Goal: Task Accomplishment & Management: Manage account settings

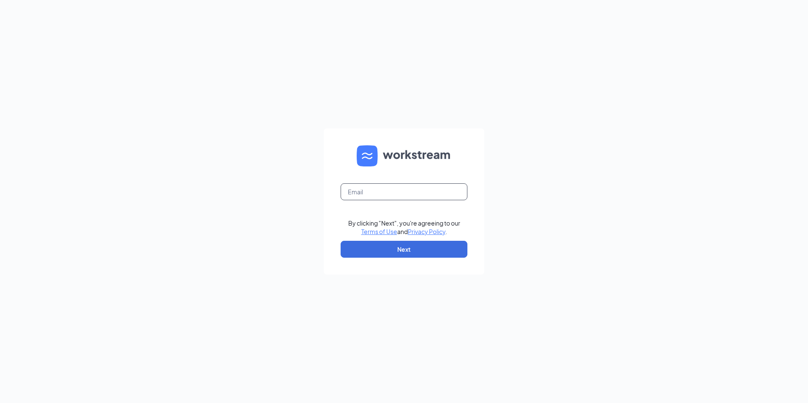
click at [387, 194] on input "text" at bounding box center [404, 191] width 127 height 17
type input "3186@racksonbk.com"
click at [410, 248] on button "Next" at bounding box center [404, 249] width 127 height 17
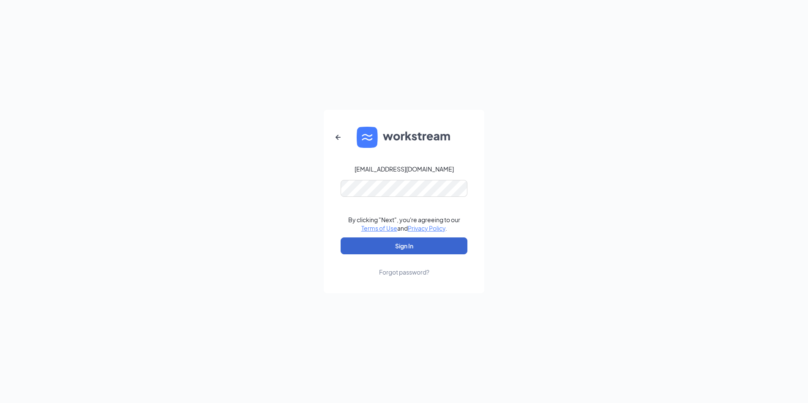
click at [446, 249] on button "Sign In" at bounding box center [404, 245] width 127 height 17
click at [408, 248] on button "Sign In" at bounding box center [404, 245] width 127 height 17
click at [425, 245] on button "Sign In" at bounding box center [404, 245] width 127 height 17
click at [414, 271] on div "Forgot password?" at bounding box center [404, 272] width 50 height 8
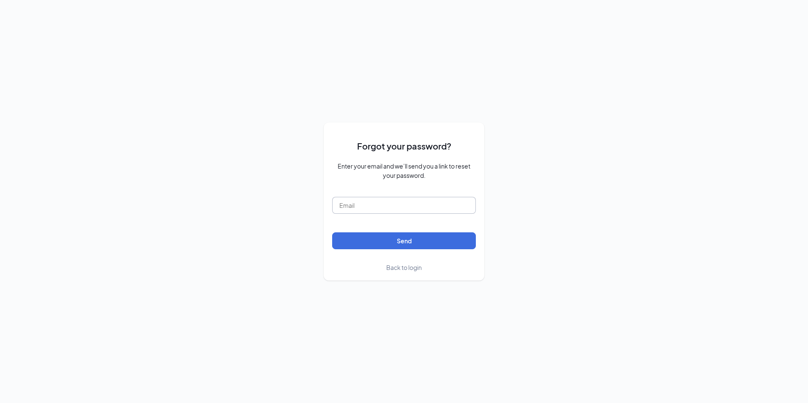
click at [410, 212] on input "text" at bounding box center [404, 205] width 144 height 17
type input "3186@racksonbk.com"
click at [416, 246] on button "Send" at bounding box center [404, 240] width 144 height 17
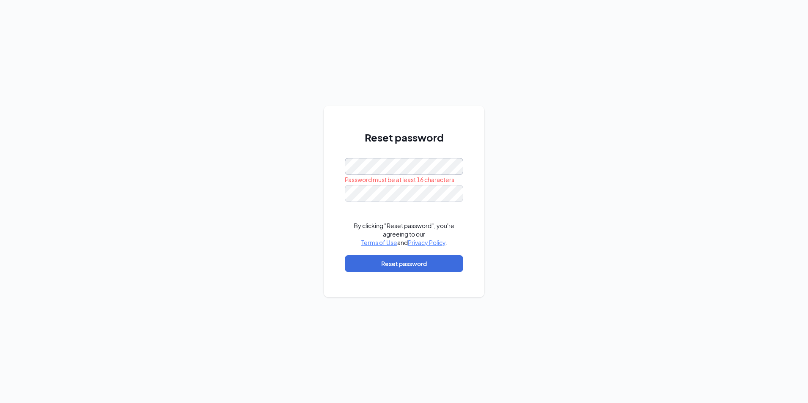
click at [306, 172] on div "Reset password Password must be at least 16 characters By clicking "Reset passw…" at bounding box center [404, 201] width 808 height 403
click at [577, 165] on div "Reset password By clicking "Reset password", you're agreeing to our Terms of Us…" at bounding box center [404, 201] width 808 height 403
click at [428, 265] on button "Reset password" at bounding box center [404, 263] width 118 height 17
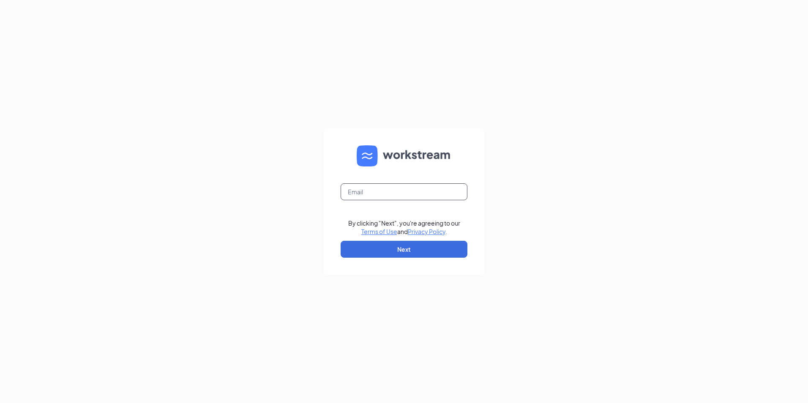
click at [398, 192] on input "text" at bounding box center [404, 191] width 127 height 17
type input "3186@racksonbk.com"
click at [400, 243] on button "Next" at bounding box center [404, 249] width 127 height 17
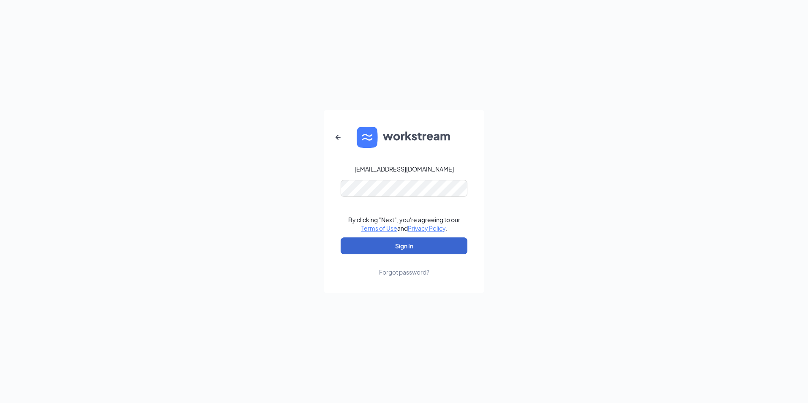
click at [400, 238] on form "3186@racksonbk.com By clicking "Next", you're agreeing to our Terms of Use and …" at bounding box center [404, 201] width 161 height 183
click at [402, 241] on button "Sign In" at bounding box center [404, 245] width 127 height 17
click at [413, 240] on button "Sign In" at bounding box center [404, 245] width 127 height 17
click at [315, 215] on div "3186@racksonbk.com Credential mismatches. By clicking "Next", you're agreeing t…" at bounding box center [404, 201] width 808 height 403
click at [402, 248] on button "Sign In" at bounding box center [404, 245] width 127 height 17
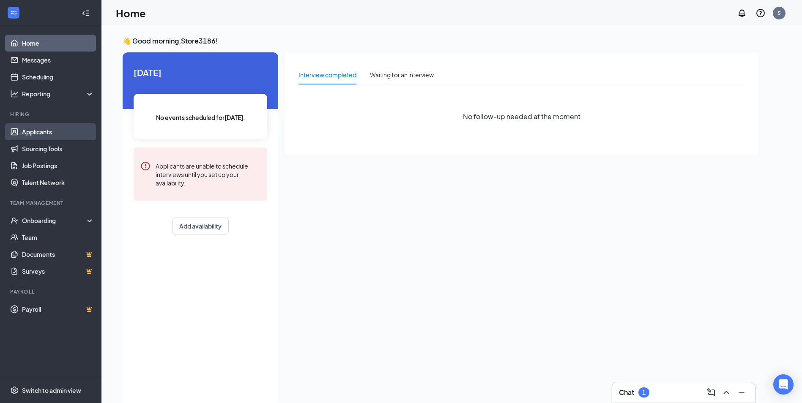
click at [42, 131] on link "Applicants" at bounding box center [58, 131] width 72 height 17
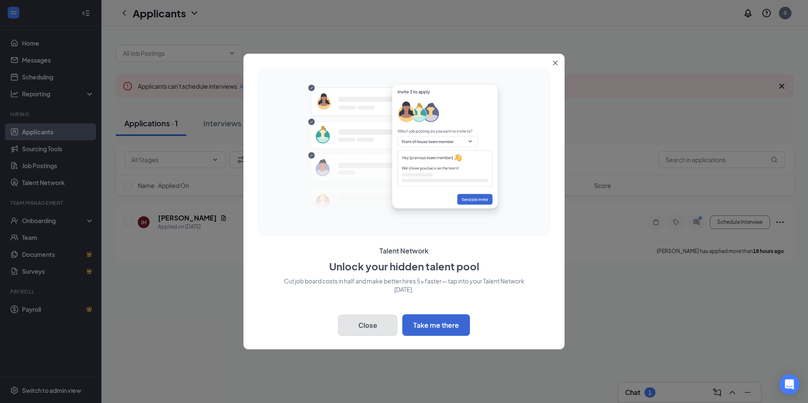
click at [361, 328] on button "Close" at bounding box center [367, 325] width 59 height 21
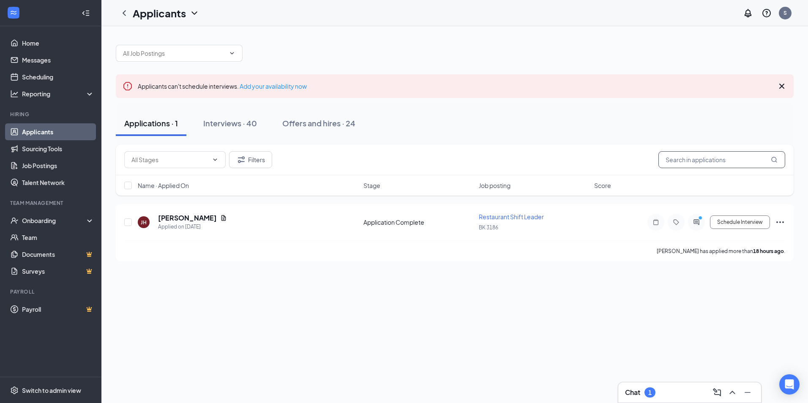
click at [701, 161] on input "text" at bounding box center [721, 159] width 127 height 17
click at [240, 125] on div "Interviews · 40" at bounding box center [230, 123] width 54 height 11
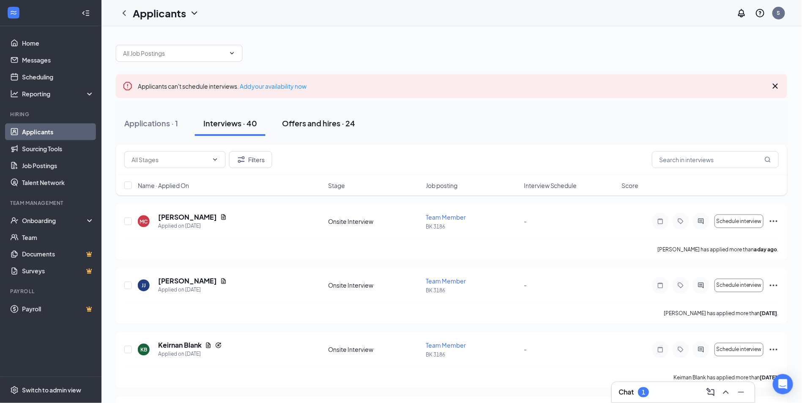
click at [305, 120] on div "Offers and hires · 24" at bounding box center [318, 123] width 73 height 11
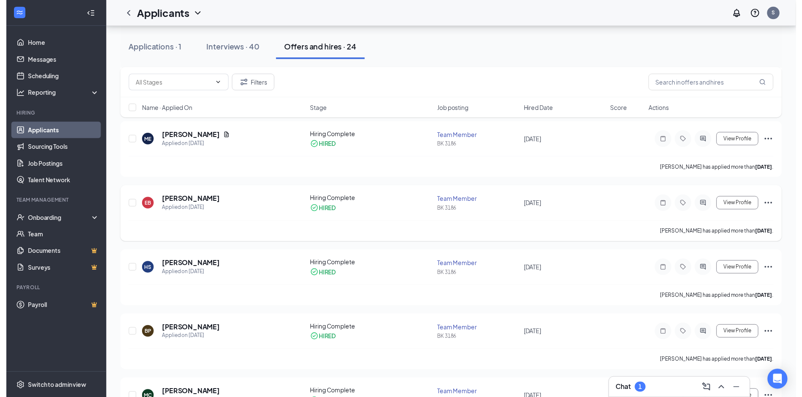
scroll to position [296, 0]
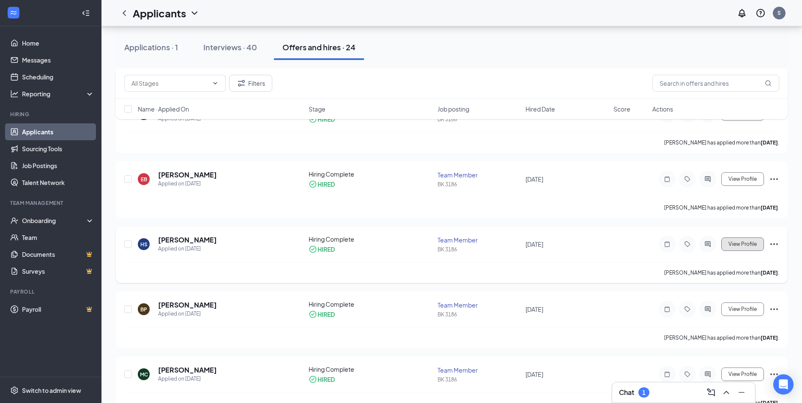
click at [744, 249] on button "View Profile" at bounding box center [742, 244] width 43 height 14
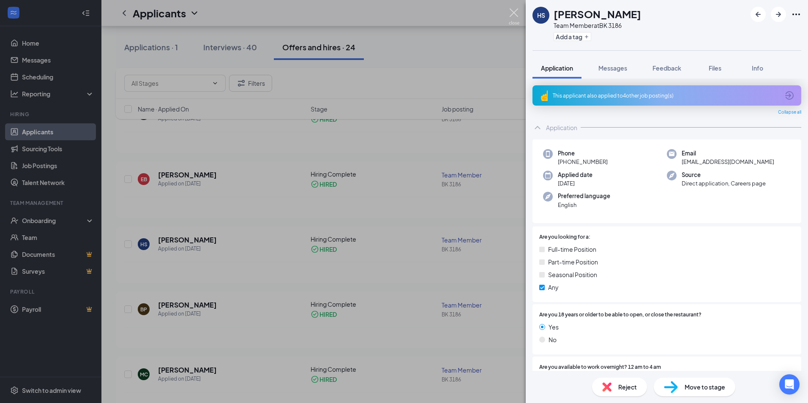
click at [516, 17] on img at bounding box center [514, 16] width 11 height 16
